Goal: Task Accomplishment & Management: Use online tool/utility

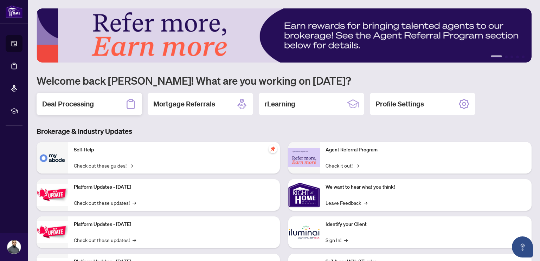
click at [79, 102] on h2 "Deal Processing" at bounding box center [68, 104] width 52 height 10
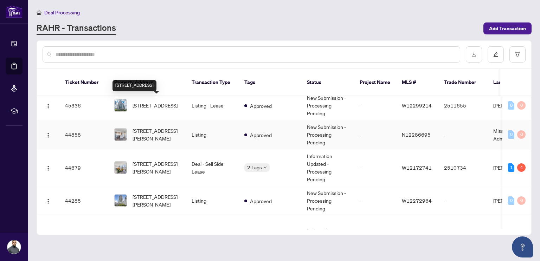
scroll to position [142, 0]
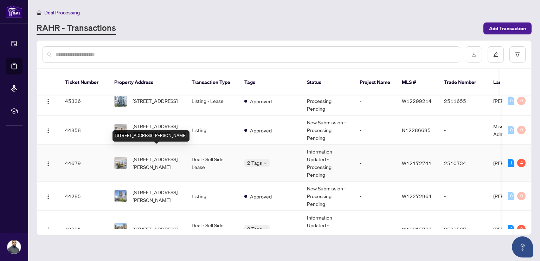
click at [155, 155] on span "[STREET_ADDRESS][PERSON_NAME]" at bounding box center [157, 162] width 48 height 15
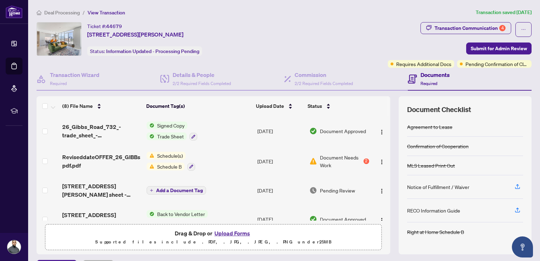
scroll to position [7, 0]
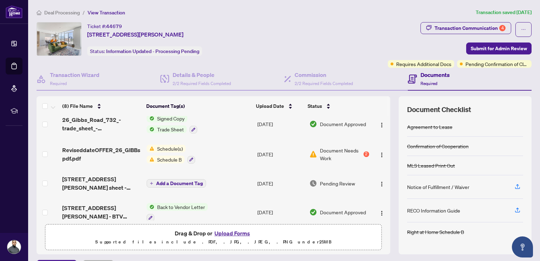
click at [172, 151] on span "Schedule(s)" at bounding box center [169, 149] width 31 height 8
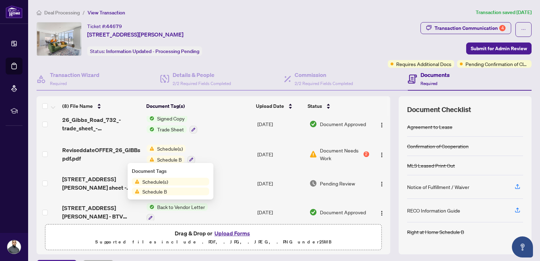
click at [162, 183] on span "Schedule(s)" at bounding box center [155, 182] width 31 height 8
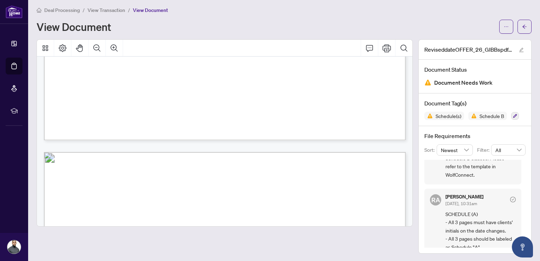
scroll to position [9976, 0]
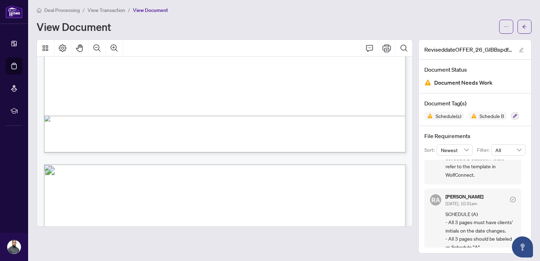
click at [473, 231] on span "SCHEDULE (A) - All 3 pages must have clients' initials on the date changes. - A…" at bounding box center [480, 230] width 70 height 41
click at [452, 116] on span "Schedule(s)" at bounding box center [448, 116] width 31 height 5
click at [489, 112] on span "Schedule B" at bounding box center [487, 116] width 39 height 8
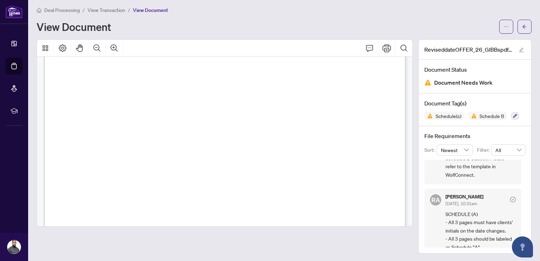
scroll to position [10111, 0]
